Goal: Task Accomplishment & Management: Manage account settings

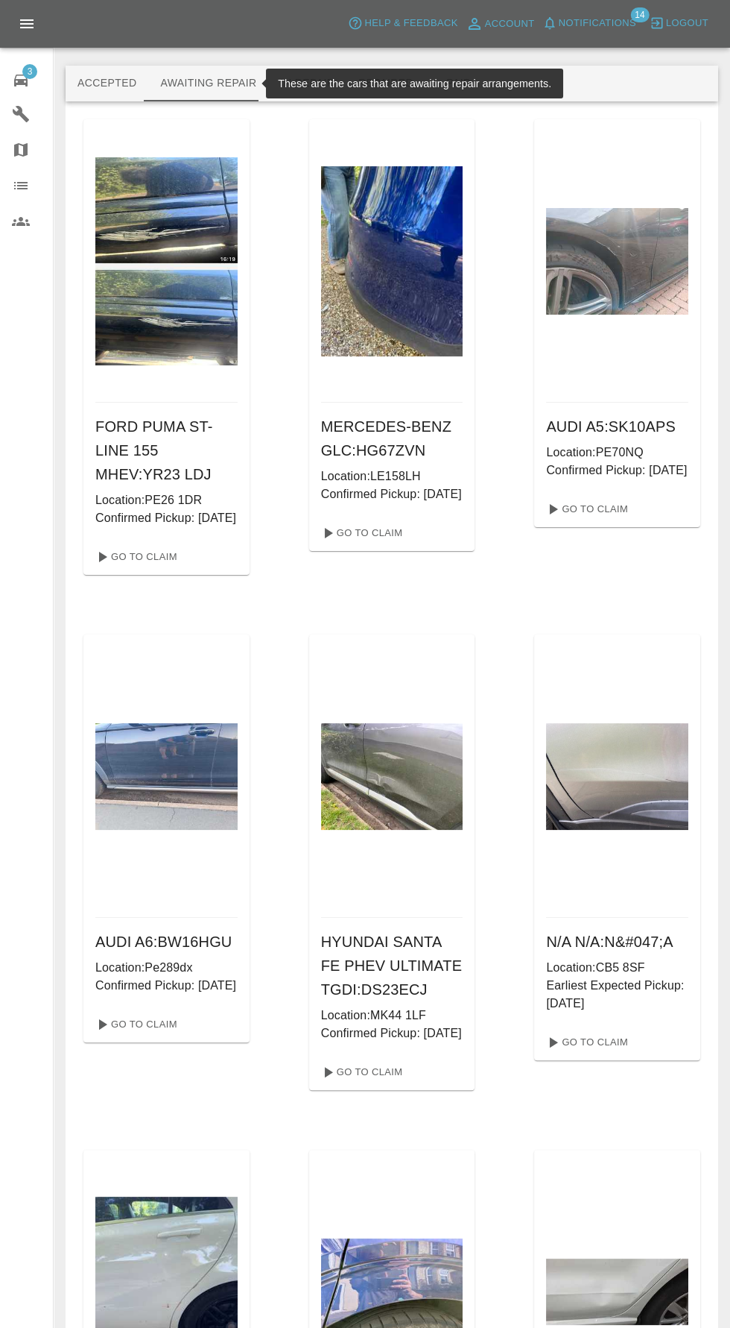
click at [20, 80] on icon at bounding box center [20, 81] width 13 height 12
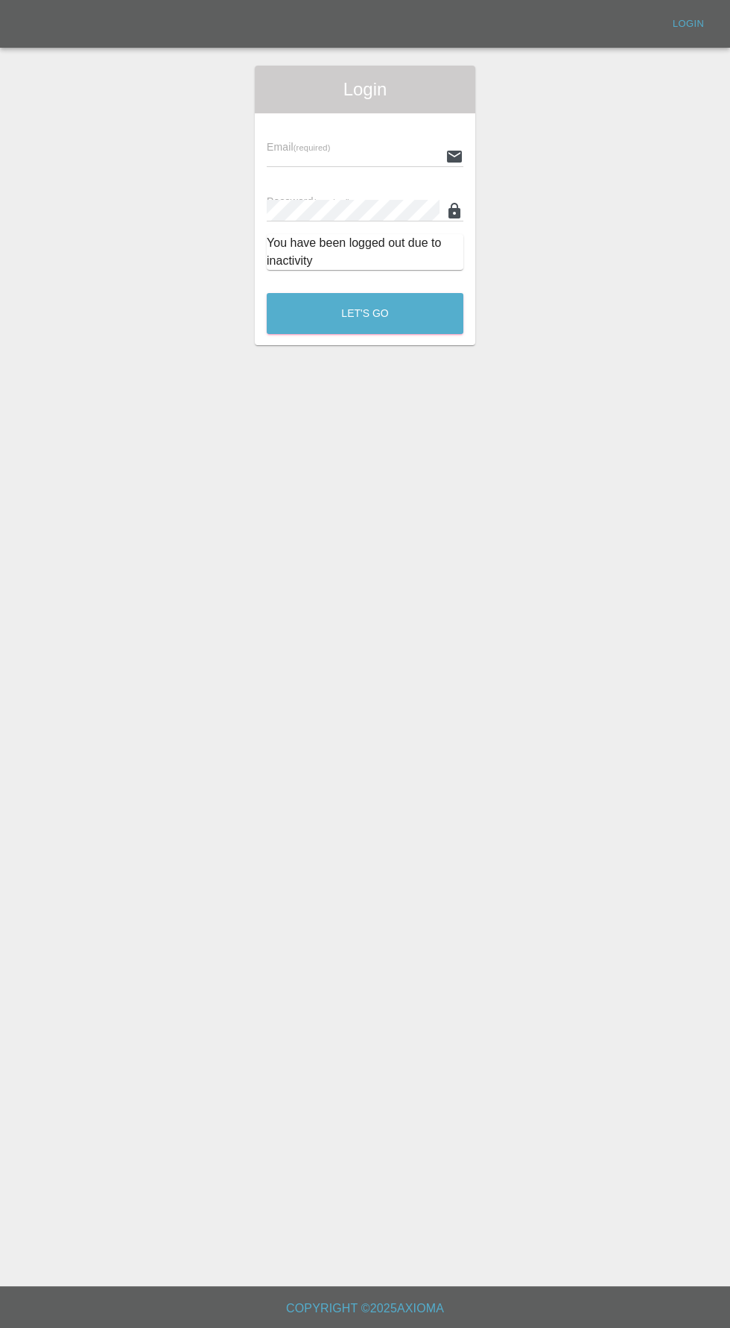
click at [267, 154] on input "text" at bounding box center [353, 156] width 173 height 22
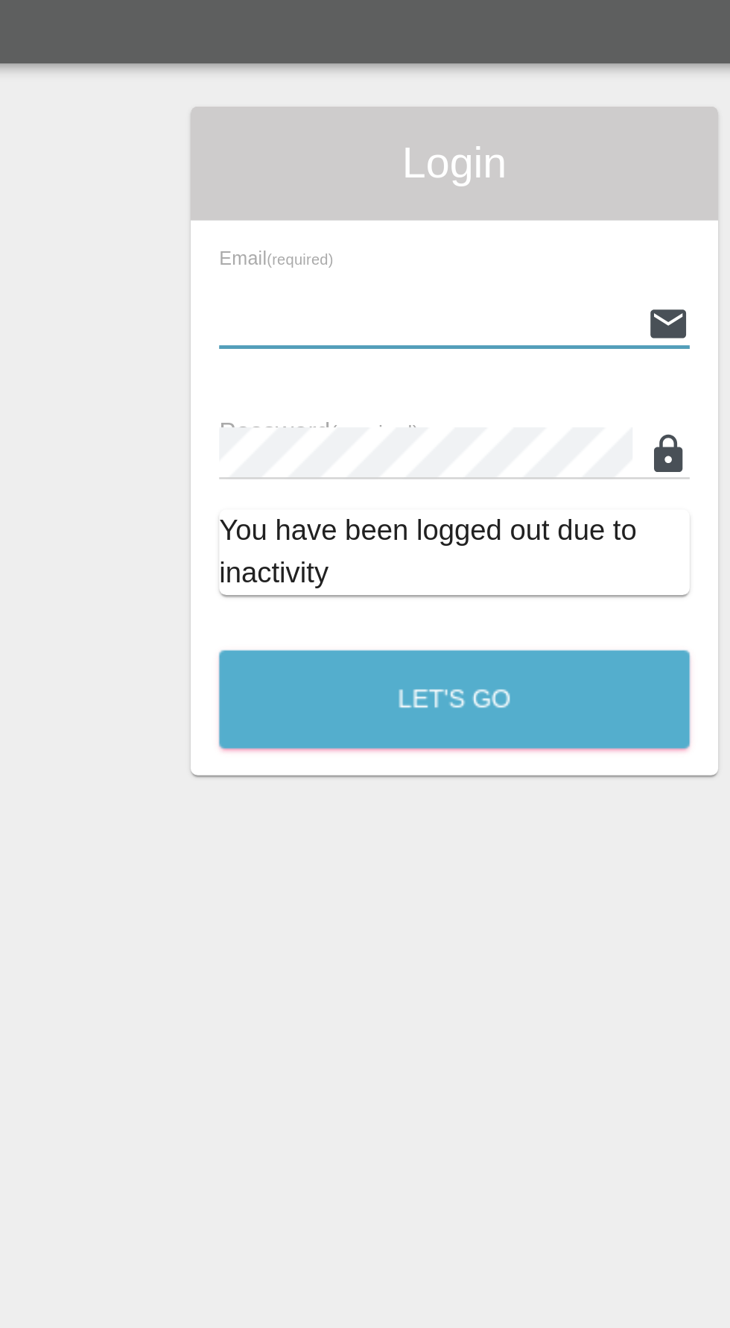
type input "[EMAIL_ADDRESS][DOMAIN_NAME]"
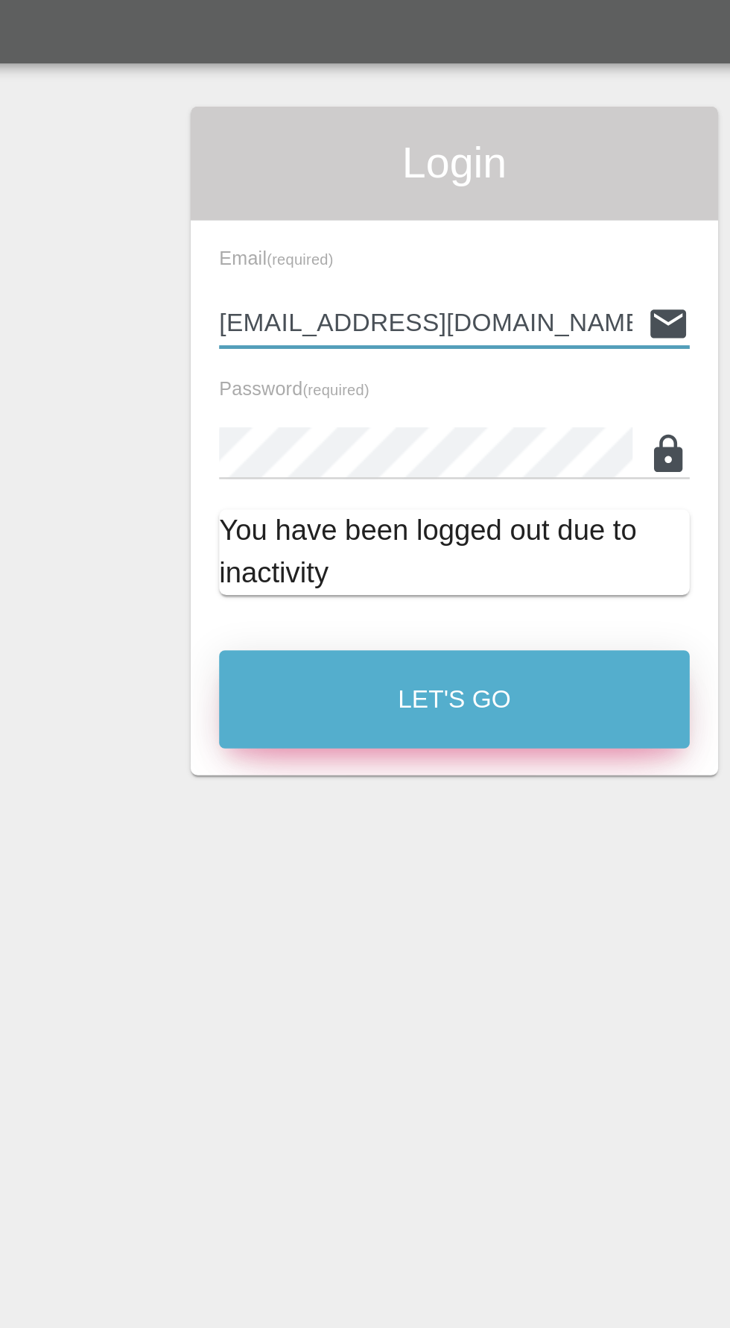
click at [297, 320] on button "Let's Go" at bounding box center [365, 313] width 197 height 41
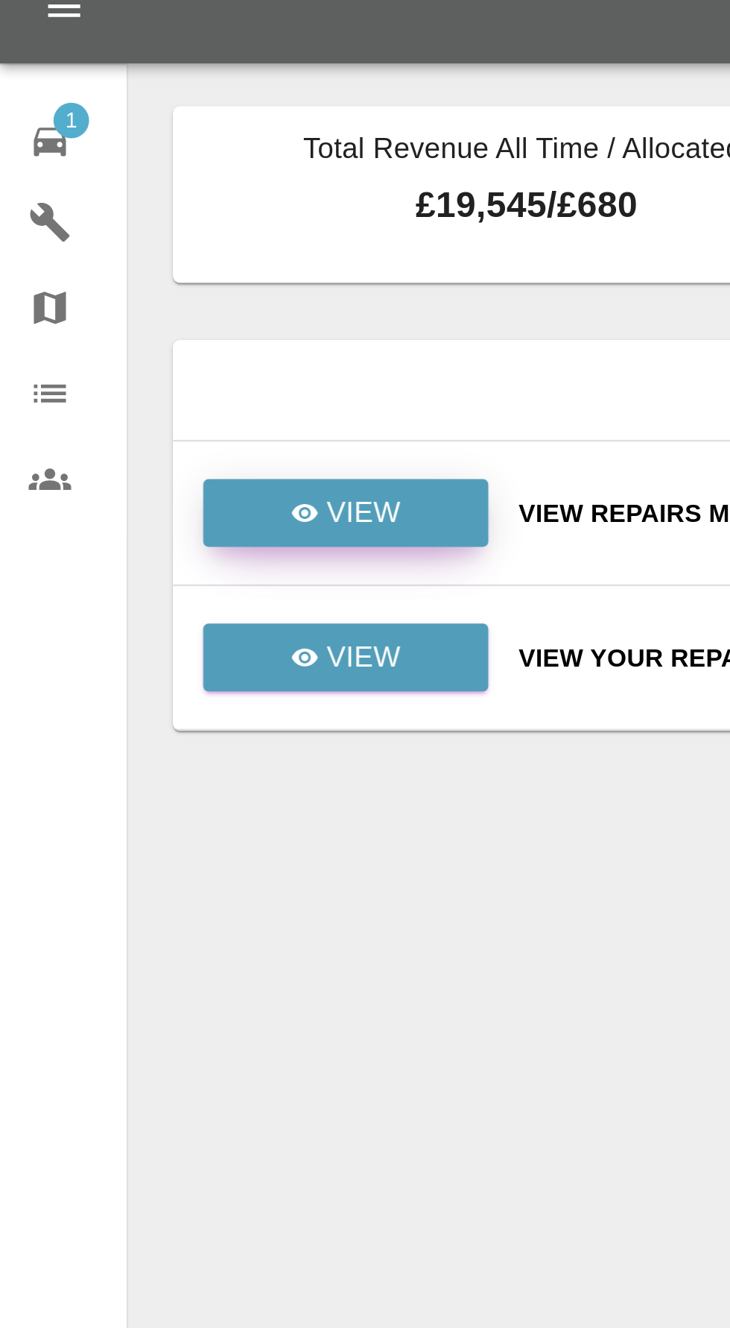
click at [148, 241] on p "View" at bounding box center [151, 236] width 31 height 18
